Goal: Transaction & Acquisition: Purchase product/service

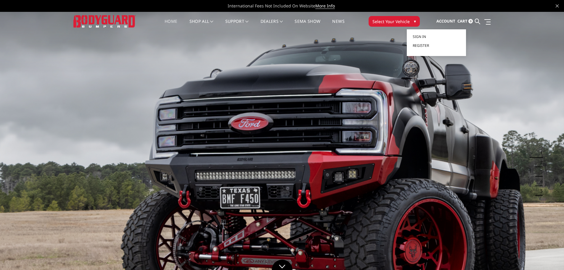
click at [455, 20] on span "Account" at bounding box center [446, 20] width 19 height 5
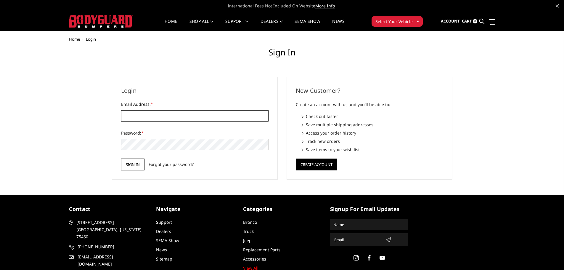
type input "[EMAIL_ADDRESS][DOMAIN_NAME]"
click at [136, 161] on input "Sign in" at bounding box center [132, 164] width 23 height 12
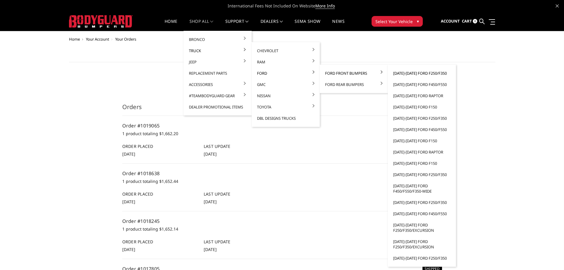
click at [401, 74] on link "[DATE]-[DATE] Ford F250/F350" at bounding box center [421, 73] width 63 height 11
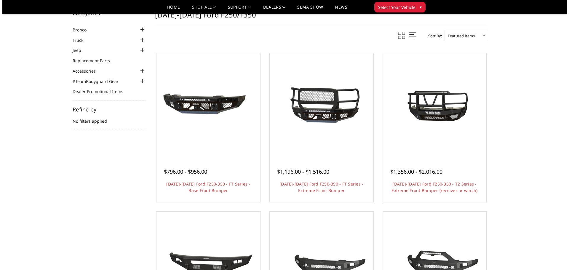
scroll to position [30, 0]
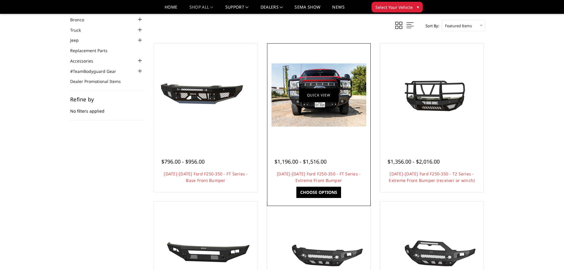
click at [318, 100] on link "Quick view" at bounding box center [319, 95] width 40 height 14
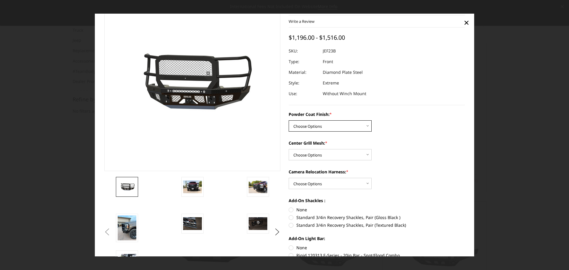
click at [302, 126] on select "Choose Options Bare Metal Gloss Black Powder Coat Textured Black Powder Coat" at bounding box center [330, 125] width 83 height 11
select select "3264"
click at [289, 120] on select "Choose Options Bare Metal Gloss Black Powder Coat Textured Black Powder Coat" at bounding box center [330, 125] width 83 height 11
click at [299, 158] on select "Choose Options WITH Expanded Metal in Center Grill WITHOUT Expanded Metal in Ce…" at bounding box center [330, 154] width 83 height 11
select select "3266"
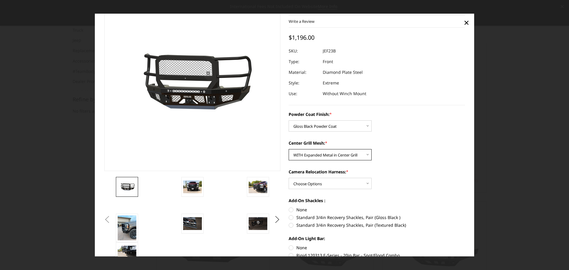
click at [289, 149] on select "Choose Options WITH Expanded Metal in Center Grill WITHOUT Expanded Metal in Ce…" at bounding box center [330, 154] width 83 height 11
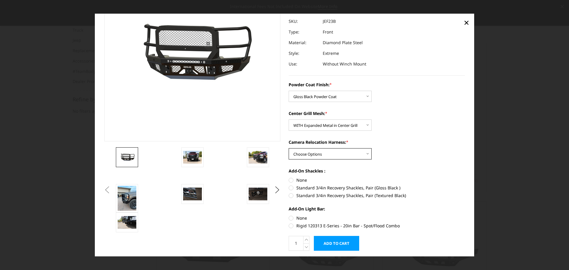
click at [303, 154] on select "Choose Options WITH Camera Relocation Harness WITHOUT Camera Relocation Harness" at bounding box center [330, 153] width 83 height 11
select select "3268"
click at [289, 148] on select "Choose Options WITH Camera Relocation Harness WITHOUT Camera Relocation Harness" at bounding box center [330, 153] width 83 height 11
click at [289, 190] on label "Standard 3/4in Recovery Shackles, Pair (Gloss Black )" at bounding box center [377, 188] width 176 height 6
click at [465, 177] on input "Standard 3/4in Recovery Shackles, Pair (Gloss Black )" at bounding box center [465, 177] width 0 height 0
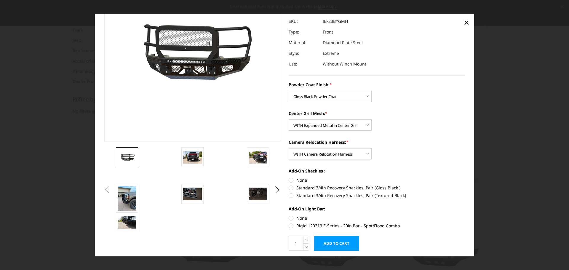
radio input "true"
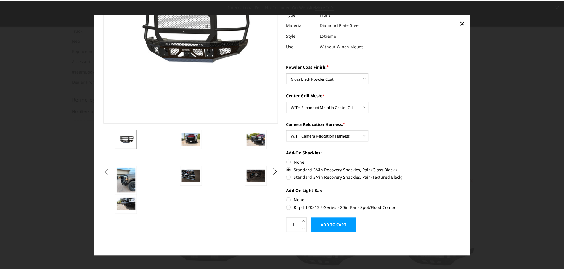
scroll to position [0, 0]
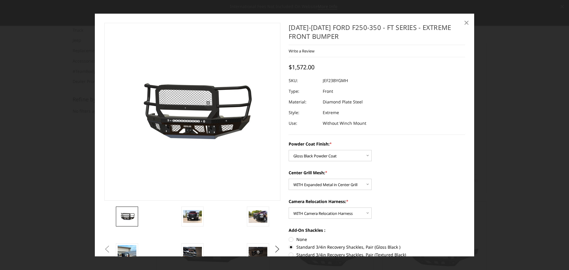
click at [465, 22] on span "×" at bounding box center [466, 22] width 5 height 13
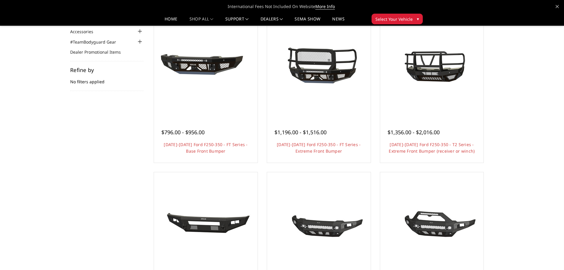
scroll to position [59, 0]
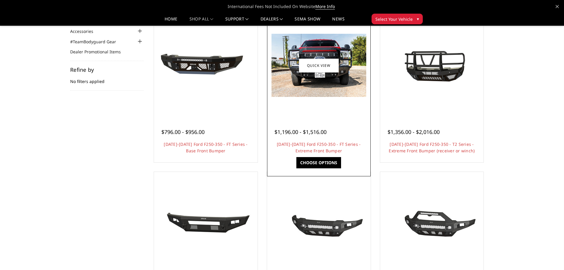
click at [319, 81] on img at bounding box center [319, 65] width 95 height 63
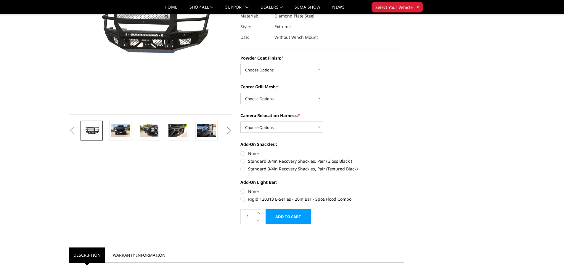
scroll to position [59, 0]
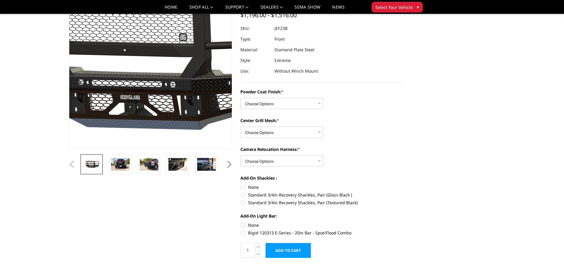
click at [157, 84] on img at bounding box center [142, 59] width 379 height 177
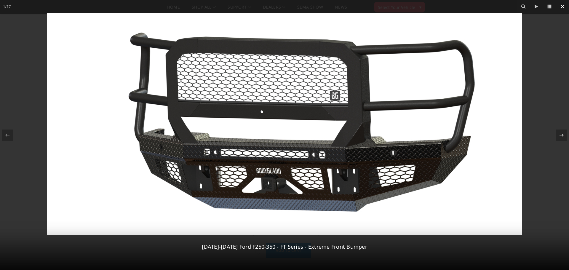
click at [560, 9] on icon at bounding box center [562, 6] width 7 height 7
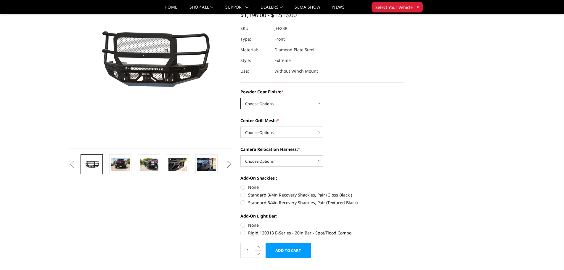
click at [263, 101] on select "Choose Options Bare Metal Gloss Black Powder Coat Textured Black Powder Coat" at bounding box center [282, 103] width 83 height 11
select select "3265"
click at [241, 98] on select "Choose Options Bare Metal Gloss Black Powder Coat Textured Black Powder Coat" at bounding box center [282, 103] width 83 height 11
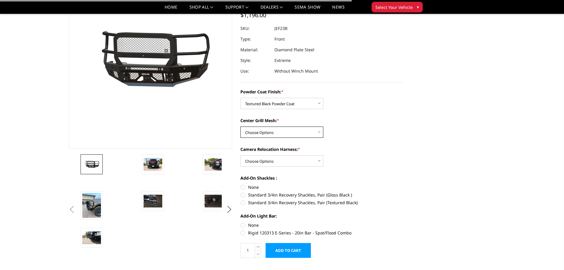
click at [261, 131] on select "Choose Options WITH Expanded Metal in Center Grill WITHOUT Expanded Metal in Ce…" at bounding box center [282, 131] width 83 height 11
select select "3266"
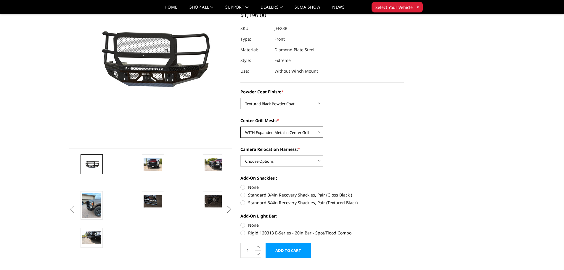
click at [241, 126] on select "Choose Options WITH Expanded Metal in Center Grill WITHOUT Expanded Metal in Ce…" at bounding box center [282, 131] width 83 height 11
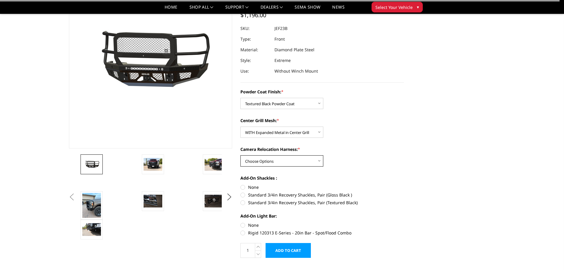
click at [263, 158] on select "Choose Options WITH Camera Relocation Harness WITHOUT Camera Relocation Harness" at bounding box center [282, 160] width 83 height 11
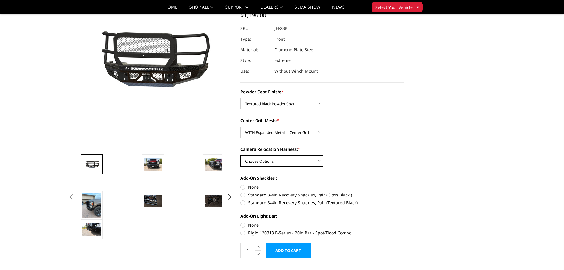
select select "3268"
click at [241, 155] on select "Choose Options WITH Camera Relocation Harness WITHOUT Camera Relocation Harness" at bounding box center [282, 160] width 83 height 11
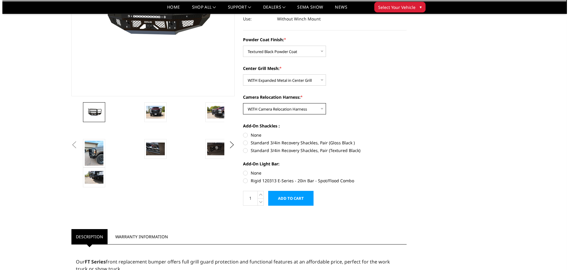
scroll to position [118, 0]
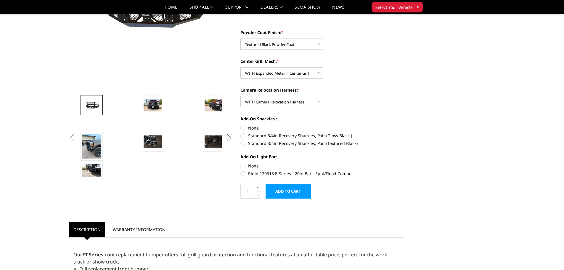
click at [243, 142] on label "Standard 3/4in Recovery Shackles, Pair (Textured Black)" at bounding box center [323, 143] width 164 height 6
click at [404, 133] on input "Standard 3/4in Recovery Shackles, Pair (Textured Black)" at bounding box center [404, 132] width 0 height 0
radio input "true"
click at [243, 166] on label "None" at bounding box center [323, 166] width 164 height 6
click at [241, 163] on input "None" at bounding box center [241, 163] width 0 height 0
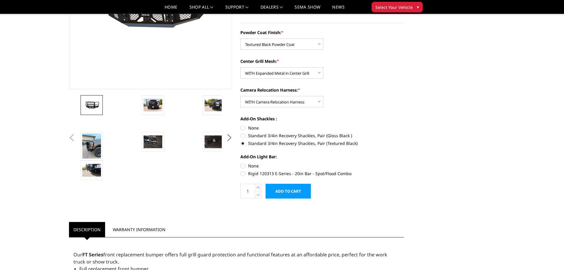
radio input "true"
click at [285, 191] on input "Add to Cart" at bounding box center [288, 191] width 45 height 15
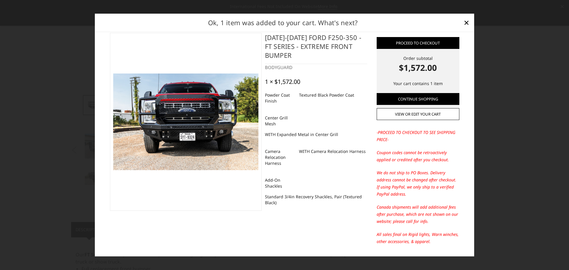
scroll to position [0, 0]
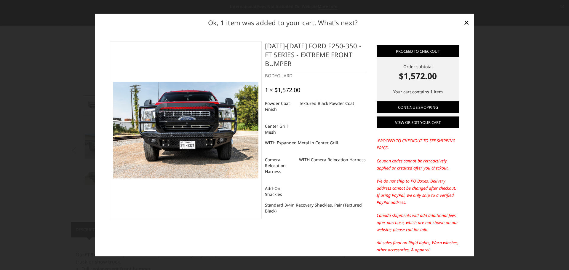
click at [393, 123] on link "View or edit your cart" at bounding box center [418, 122] width 83 height 12
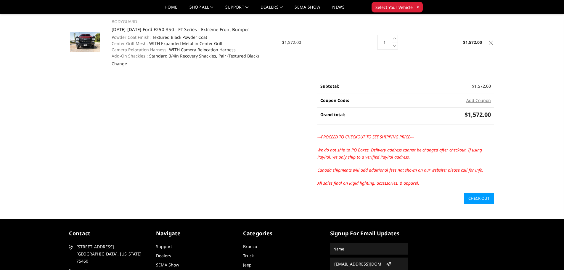
scroll to position [59, 0]
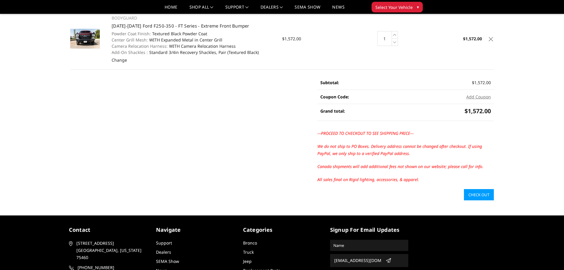
click at [481, 194] on link "Check out" at bounding box center [479, 194] width 30 height 11
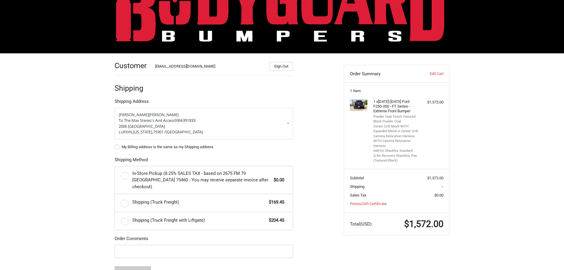
scroll to position [72, 0]
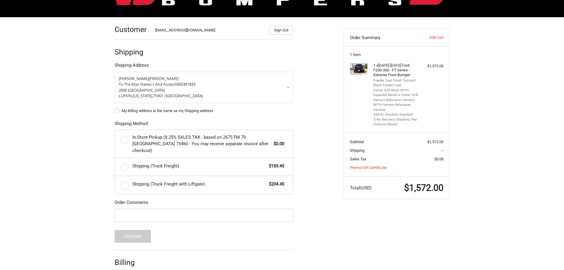
click at [116, 110] on label "My Billing address is the same as my Shipping address" at bounding box center [204, 110] width 179 height 5
click at [115, 108] on input "My Billing address is the same as my Shipping address" at bounding box center [115, 108] width 0 height 0
checkbox input "true"
click at [124, 163] on label "Shipping (Truck Freight) $169.45" at bounding box center [204, 167] width 178 height 18
click at [115, 158] on input "Shipping (Truck Freight) $169.45" at bounding box center [115, 158] width 0 height 0
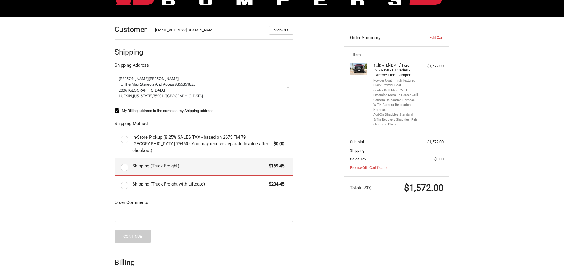
radio input "true"
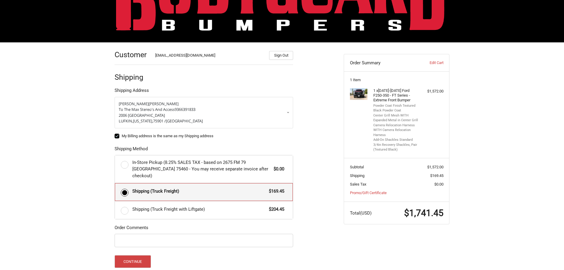
scroll to position [96, 0]
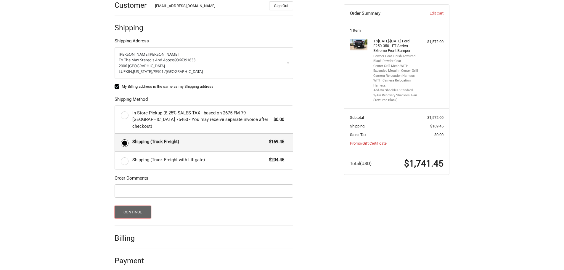
click at [124, 206] on button "Continue" at bounding box center [133, 212] width 36 height 13
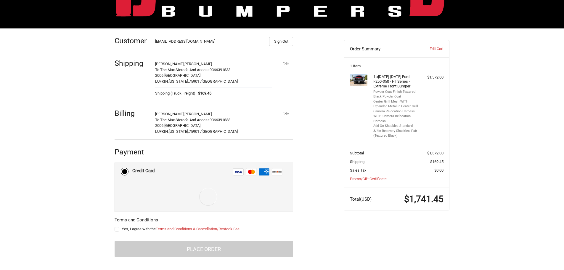
scroll to position [86, 0]
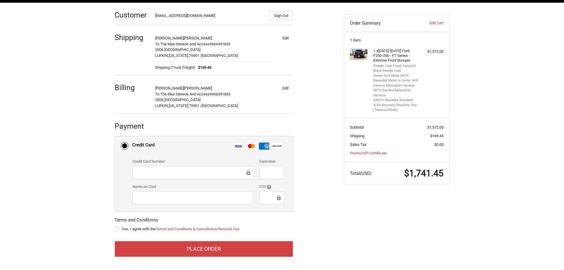
click at [169, 168] on div at bounding box center [192, 172] width 121 height 13
drag, startPoint x: 116, startPoint y: 229, endPoint x: 121, endPoint y: 234, distance: 6.9
click at [116, 229] on label "Yes, I agree with the Terms and Conditions & Cancellation/Restock Fee" at bounding box center [204, 229] width 179 height 5
click at [115, 226] on input "Yes, I agree with the Terms and Conditions & Cancellation/Restock Fee" at bounding box center [115, 226] width 0 height 0
checkbox input "true"
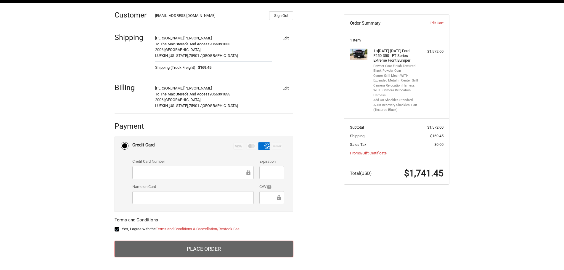
click at [195, 251] on button "Place Order" at bounding box center [204, 249] width 179 height 16
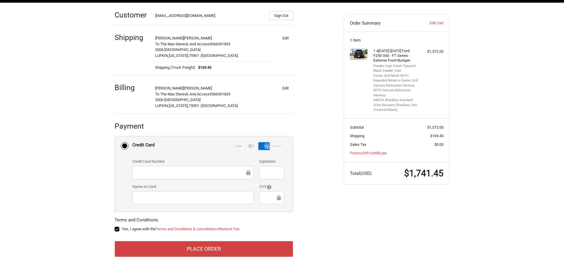
click at [424, 223] on div "Customer joelmcleroy@gmail.com Sign Out Shipping JOEL MCLEROY To The Max Stereo…" at bounding box center [282, 136] width 355 height 267
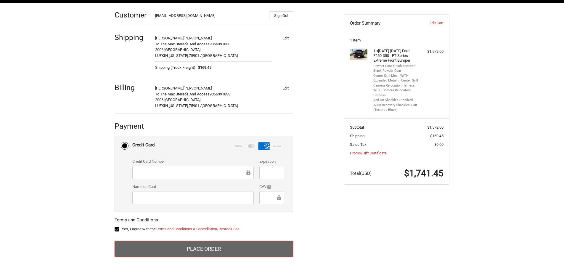
click at [207, 243] on button "Place Order" at bounding box center [204, 249] width 179 height 16
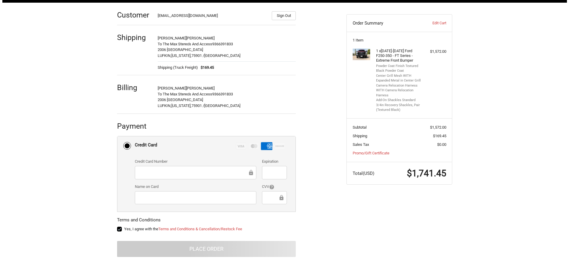
scroll to position [0, 0]
